Goal: Information Seeking & Learning: Learn about a topic

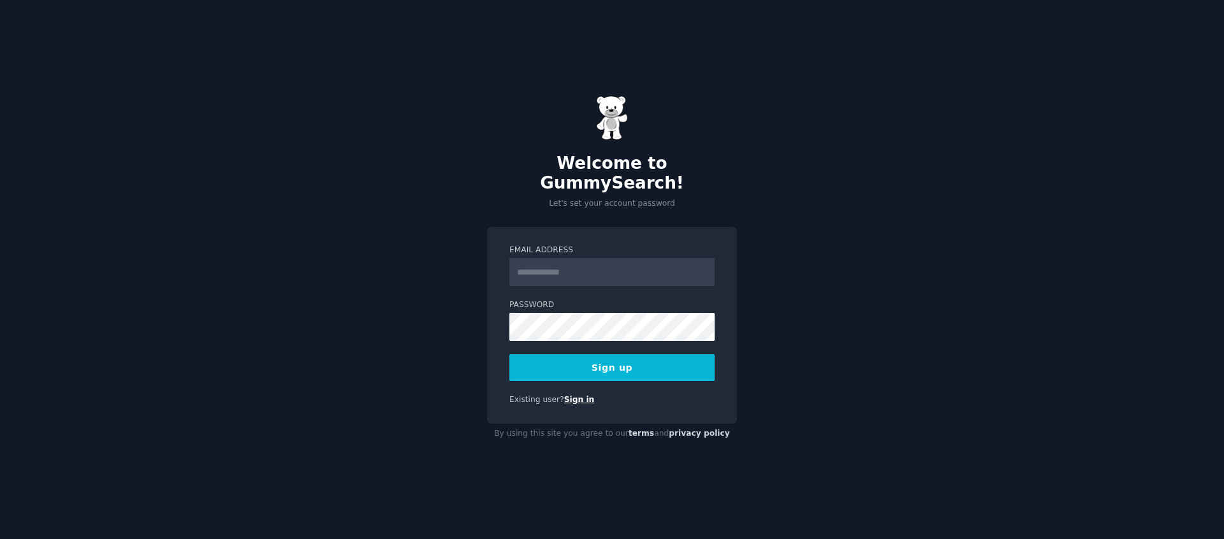
click at [573, 395] on link "Sign in" at bounding box center [579, 399] width 31 height 9
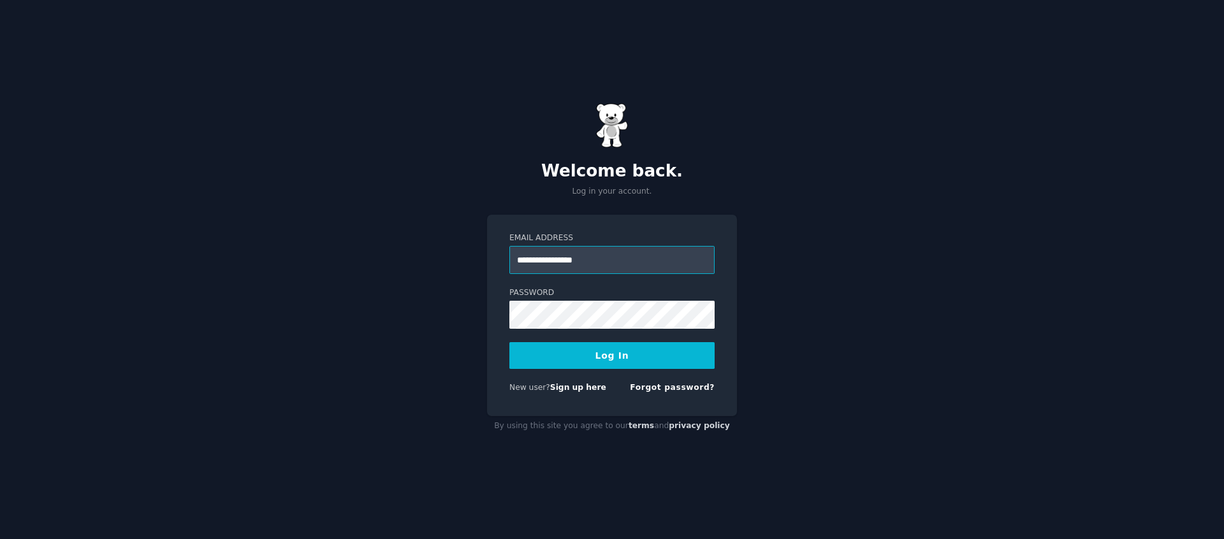
type input "**********"
click at [665, 353] on button "Log In" at bounding box center [611, 355] width 205 height 27
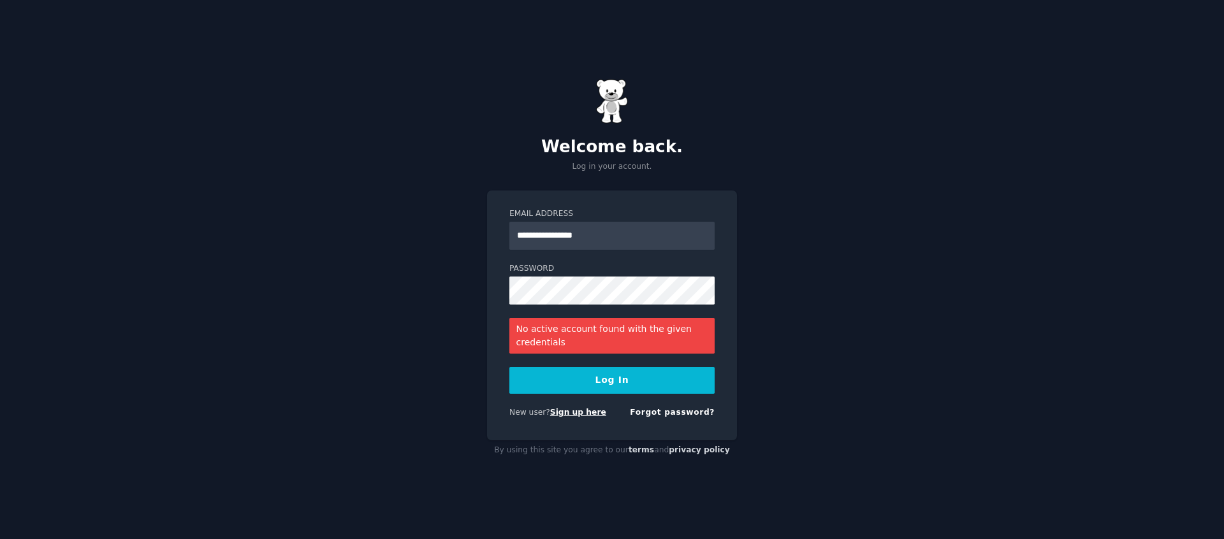
click at [569, 409] on link "Sign up here" at bounding box center [578, 412] width 56 height 9
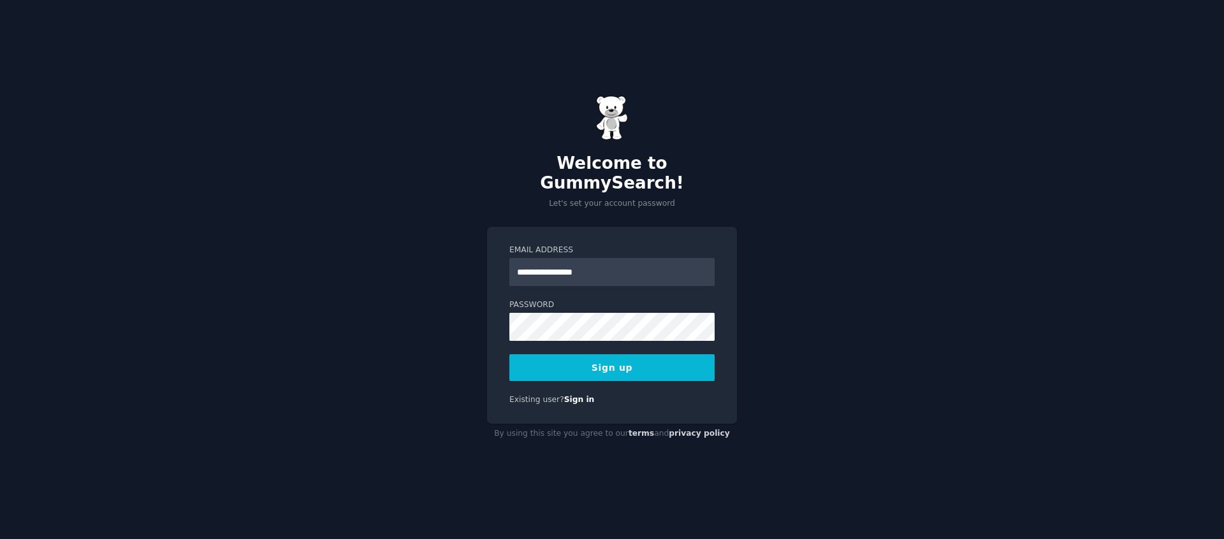
type input "**********"
click at [601, 373] on div "**********" at bounding box center [612, 325] width 250 height 197
click at [625, 361] on button "Sign up" at bounding box center [611, 367] width 205 height 27
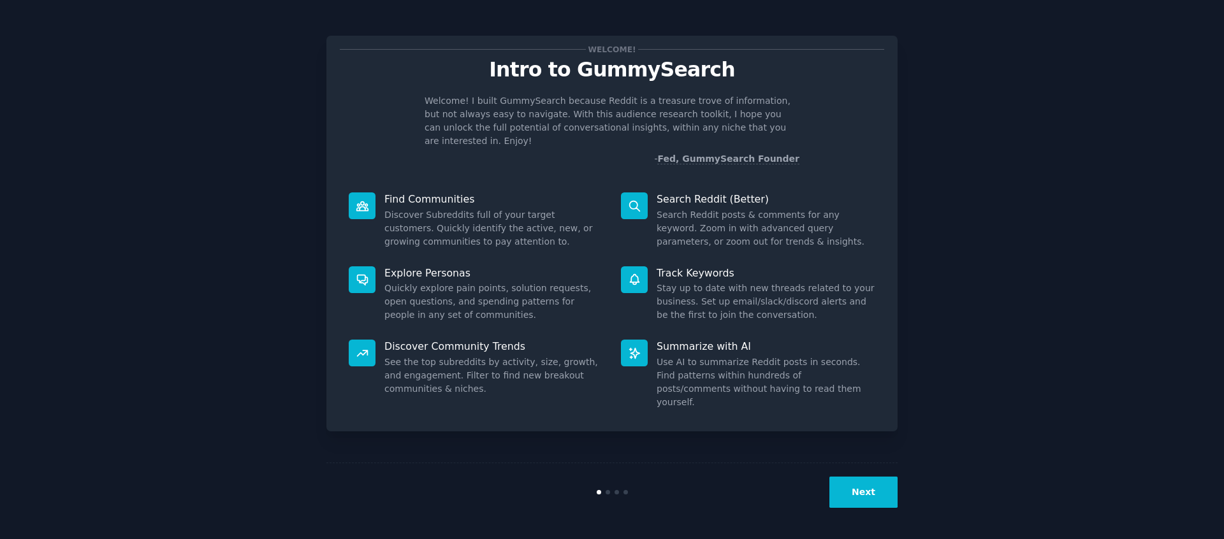
click at [858, 497] on button "Next" at bounding box center [863, 492] width 68 height 31
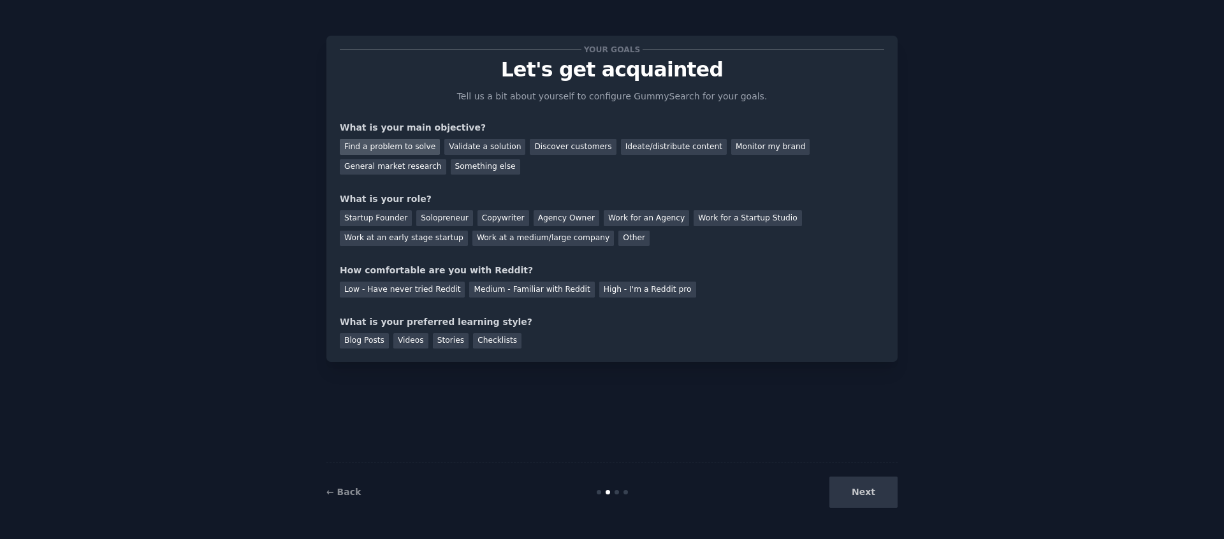
click at [426, 152] on div "Find a problem to solve" at bounding box center [390, 147] width 100 height 16
click at [460, 147] on div "Validate a solution" at bounding box center [484, 147] width 81 height 16
click at [421, 146] on div "Find a problem to solve" at bounding box center [390, 147] width 100 height 16
click at [382, 222] on div "Startup Founder" at bounding box center [376, 218] width 72 height 16
click at [435, 218] on div "Solopreneur" at bounding box center [444, 218] width 56 height 16
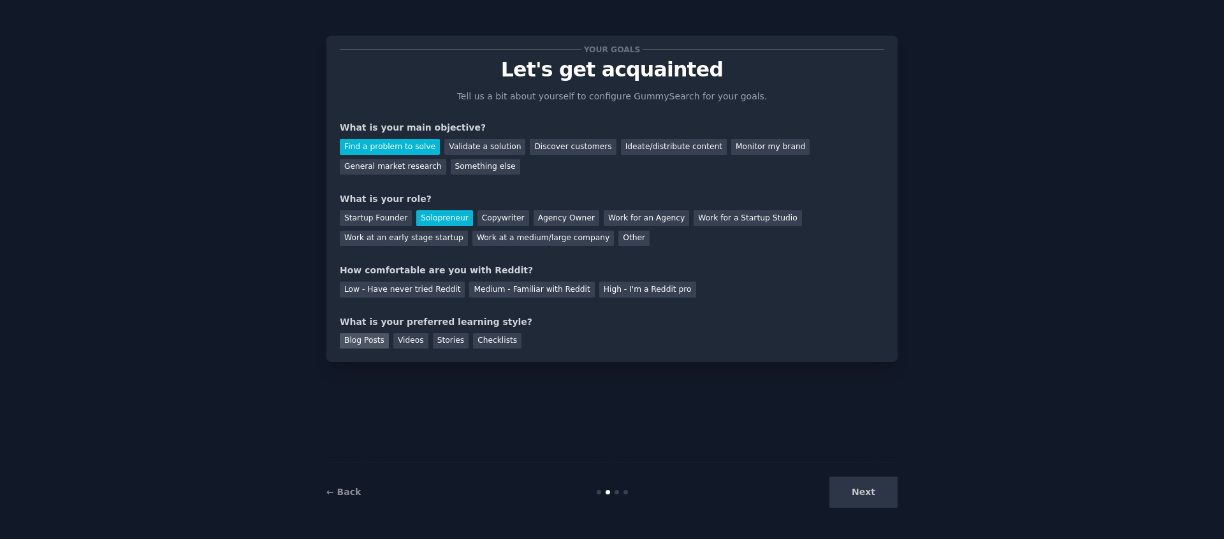
click at [372, 345] on div "Blog Posts" at bounding box center [364, 341] width 49 height 16
click at [436, 292] on div "Low - Have never tried Reddit" at bounding box center [402, 290] width 125 height 16
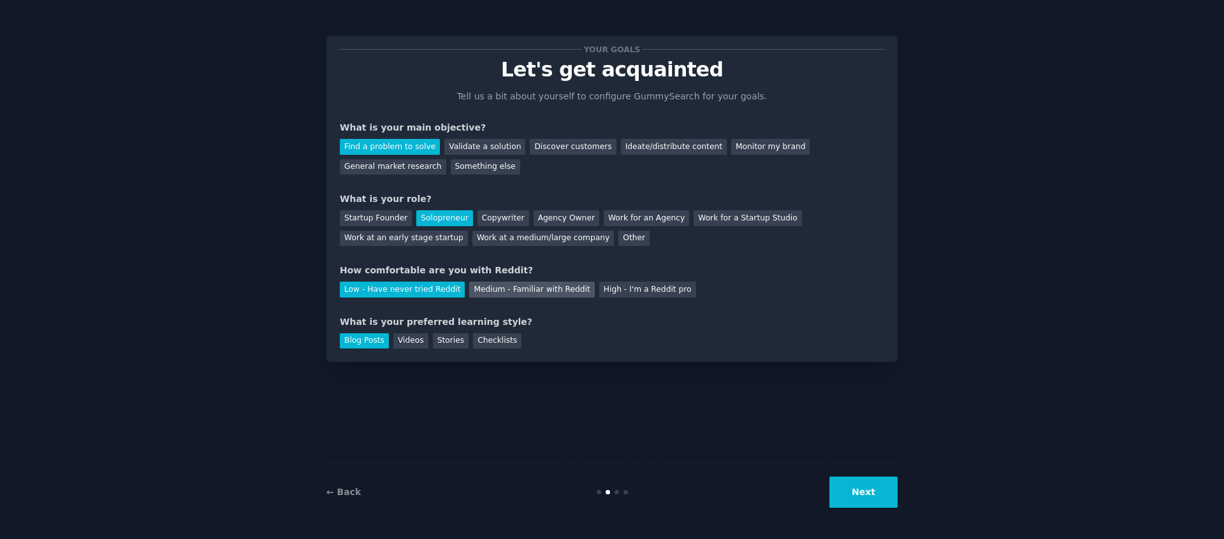
click at [533, 295] on div "Medium - Familiar with Reddit" at bounding box center [531, 290] width 125 height 16
click at [849, 487] on button "Next" at bounding box center [863, 492] width 68 height 31
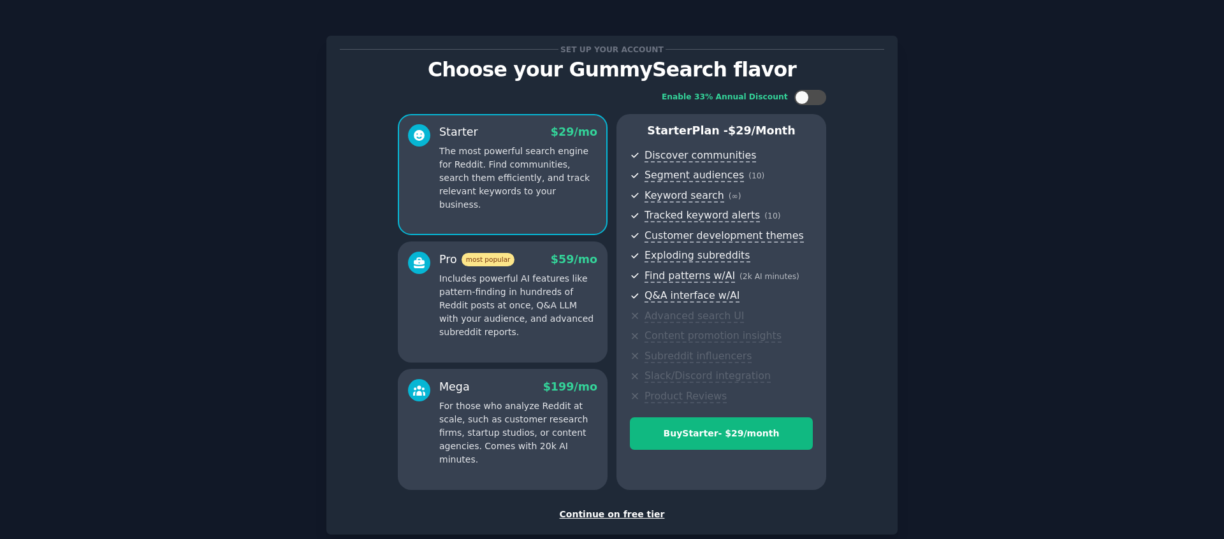
click at [626, 515] on div "Continue on free tier" at bounding box center [612, 514] width 544 height 13
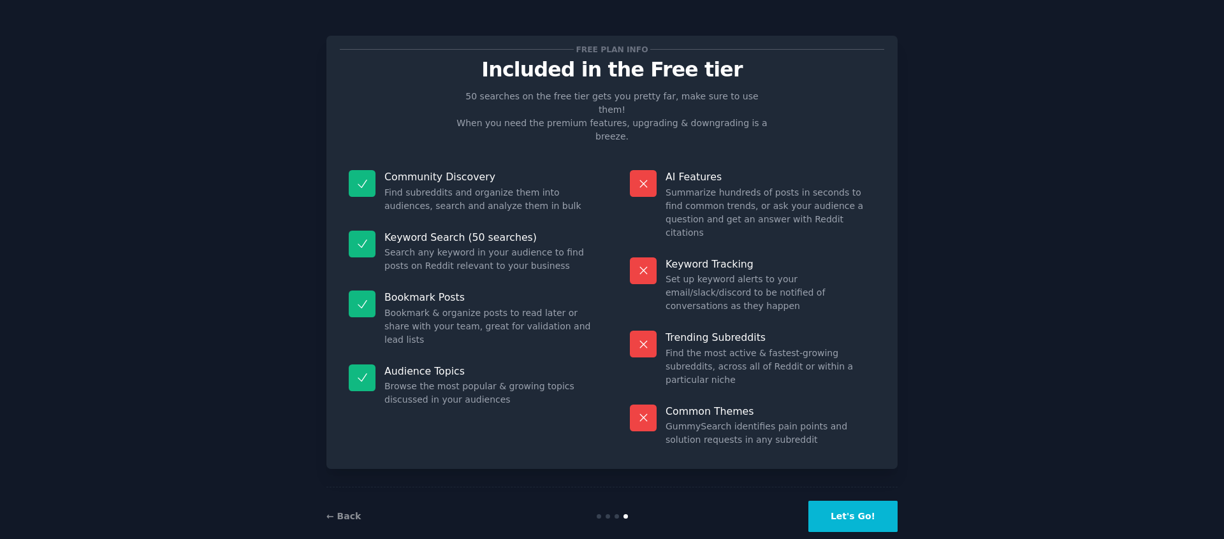
click at [841, 501] on button "Let's Go!" at bounding box center [852, 516] width 89 height 31
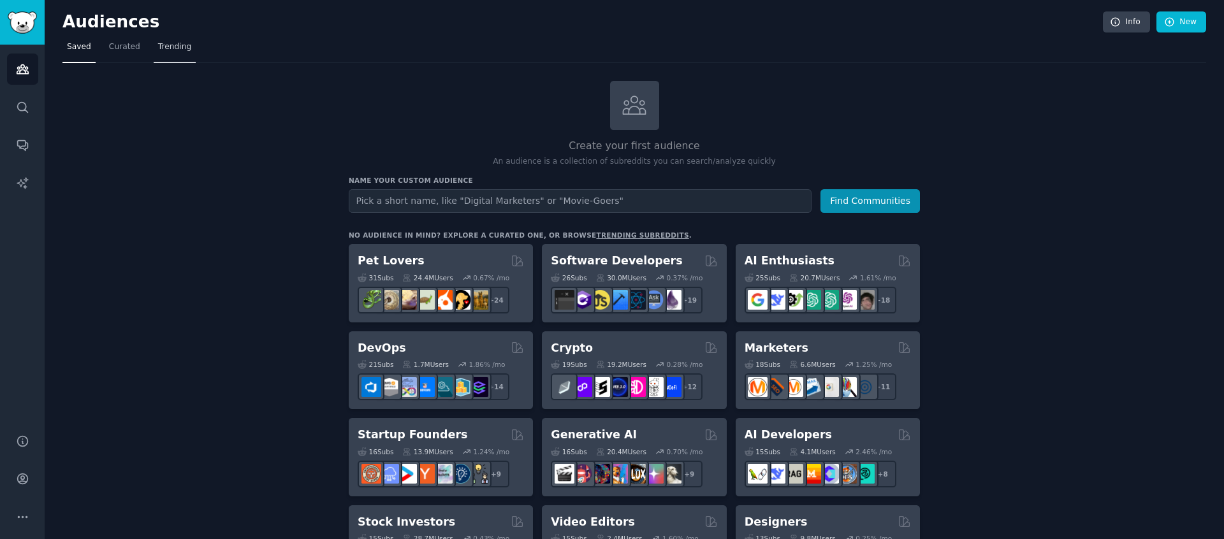
click at [166, 47] on span "Trending" at bounding box center [174, 46] width 33 height 11
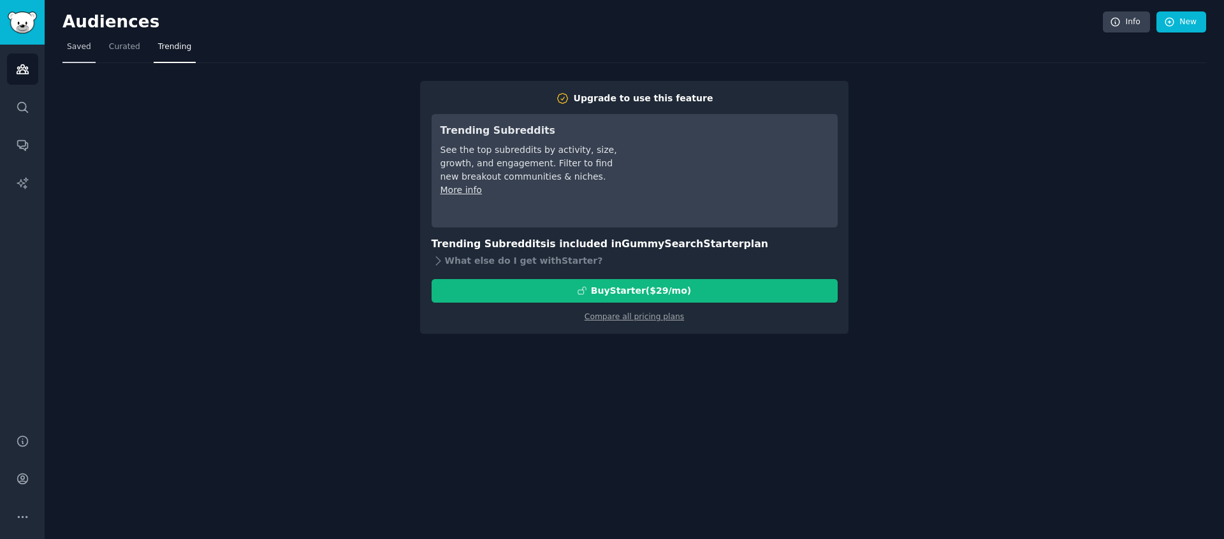
click at [81, 46] on span "Saved" at bounding box center [79, 46] width 24 height 11
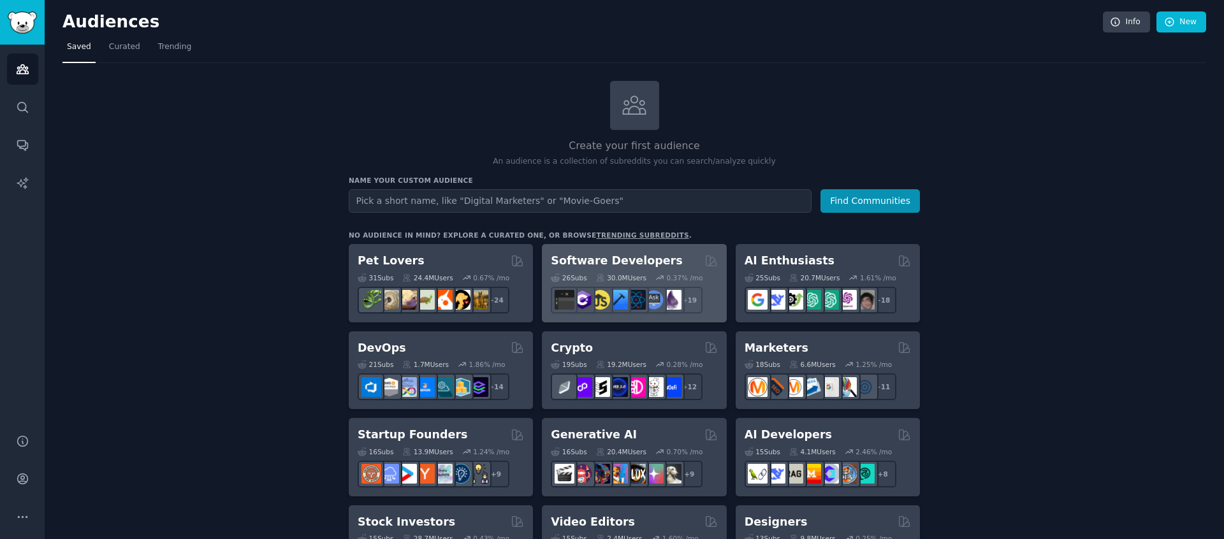
click at [620, 255] on h2 "Software Developers" at bounding box center [616, 261] width 131 height 16
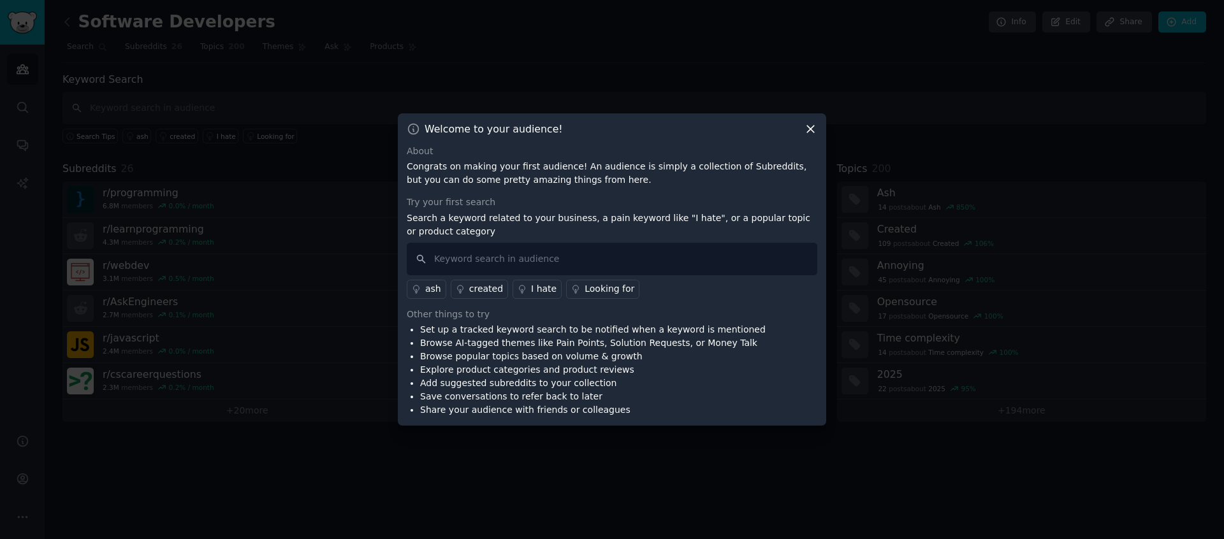
click at [812, 129] on icon at bounding box center [810, 128] width 13 height 13
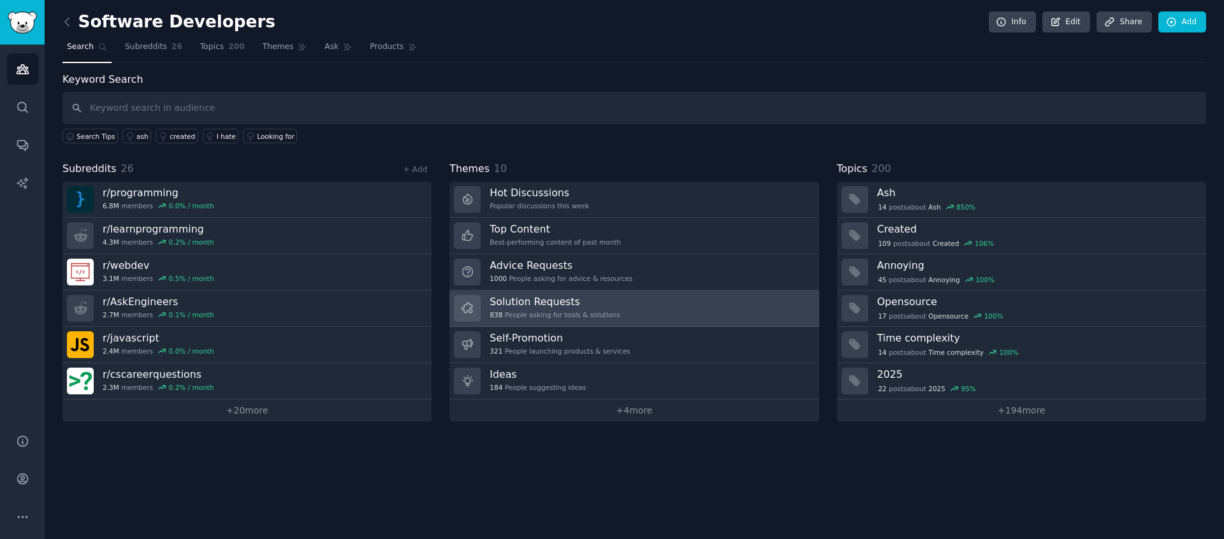
click at [585, 305] on h3 "Solution Requests" at bounding box center [554, 301] width 130 height 13
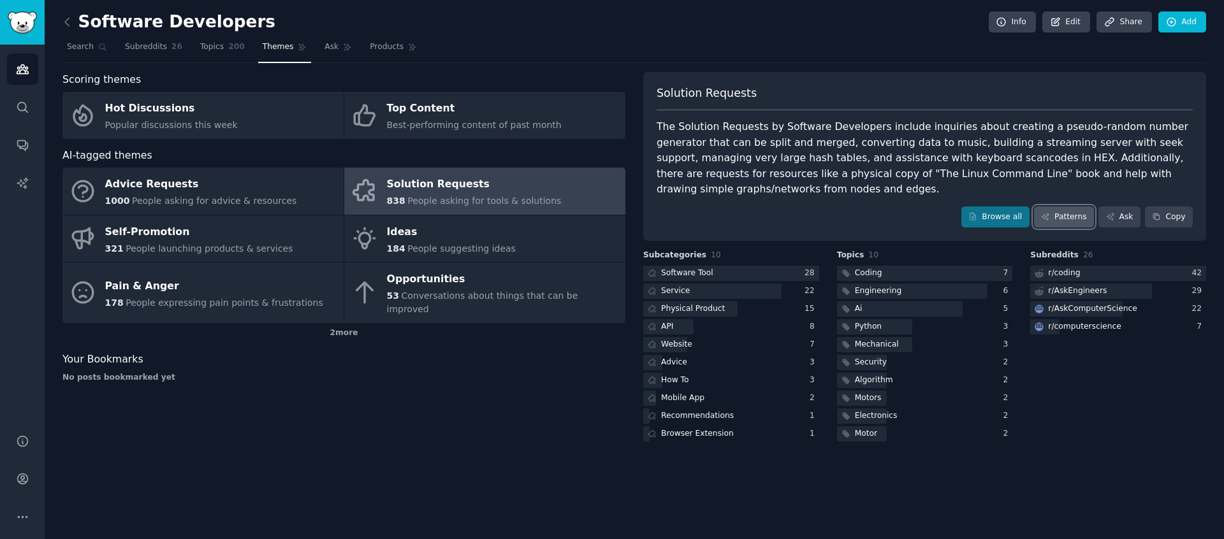
click at [1078, 224] on link "Patterns" at bounding box center [1064, 217] width 60 height 22
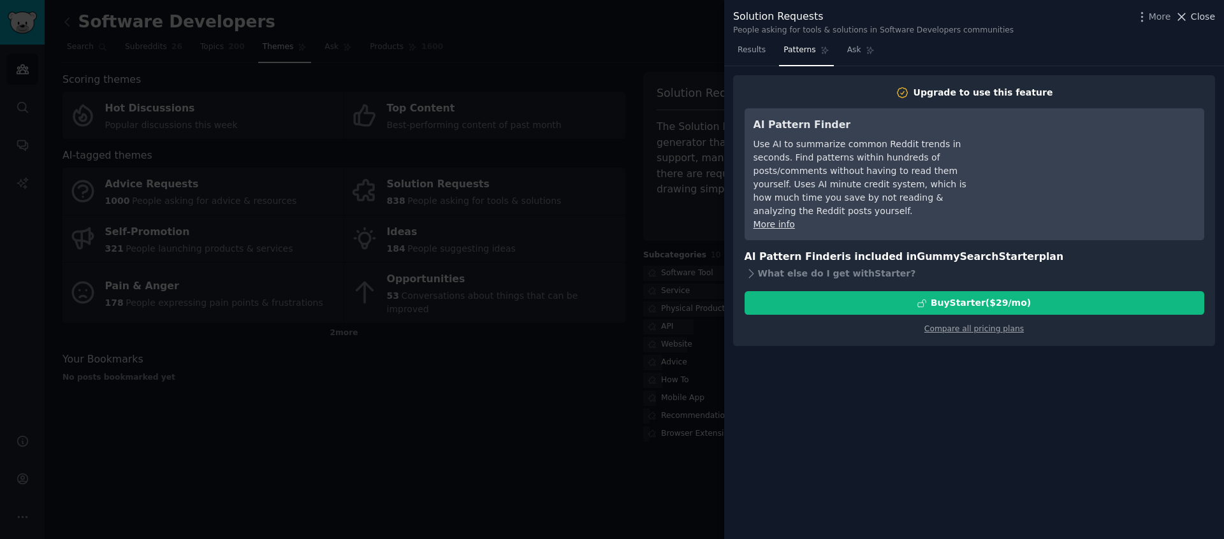
click at [1190, 17] on button "Close" at bounding box center [1194, 16] width 40 height 13
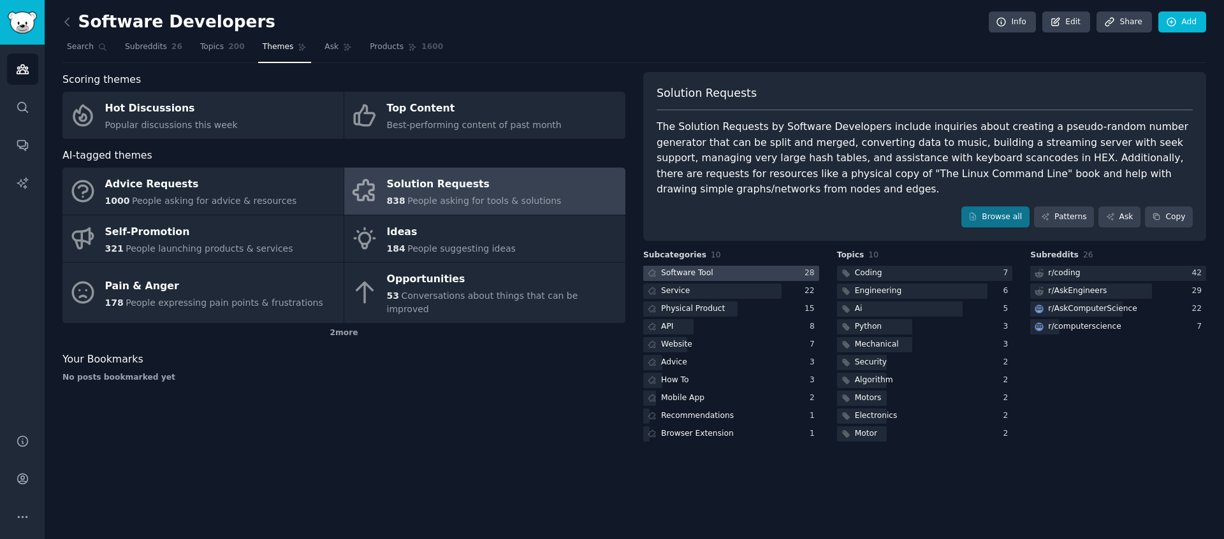
click at [735, 272] on div at bounding box center [731, 274] width 176 height 16
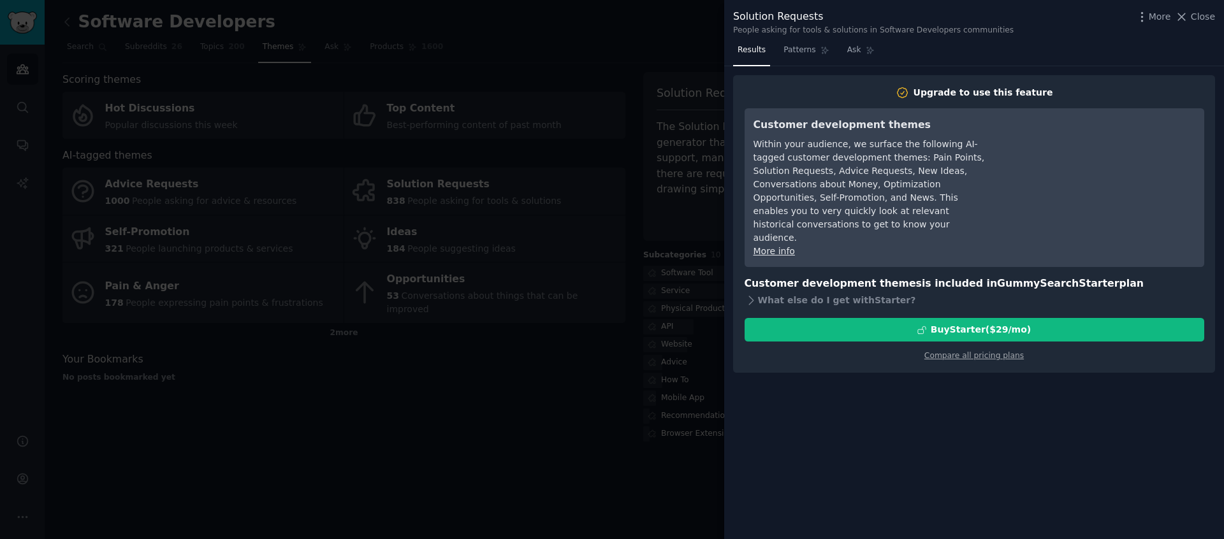
click at [538, 389] on div at bounding box center [612, 269] width 1224 height 539
